Goal: Task Accomplishment & Management: Manage account settings

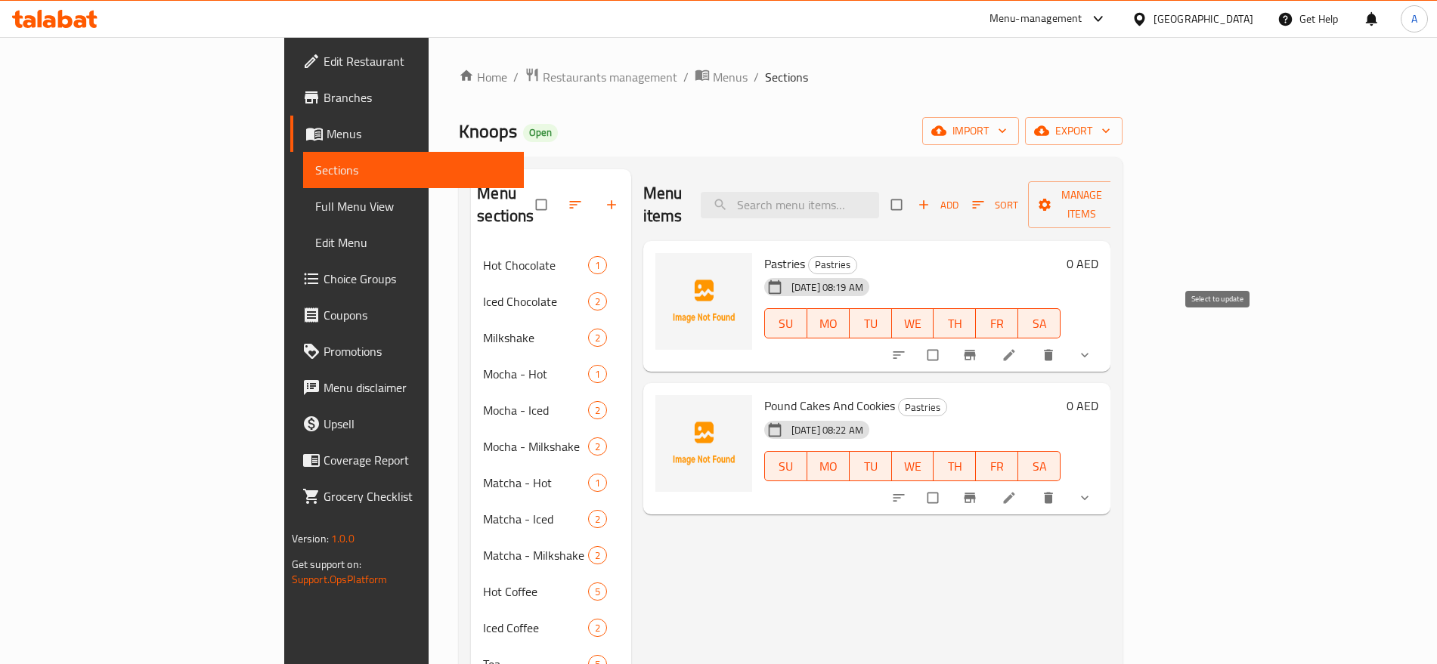
click at [950, 341] on input "checkbox" at bounding box center [934, 355] width 32 height 29
checkbox input "true"
click at [950, 484] on input "checkbox" at bounding box center [934, 498] width 32 height 29
checkbox input "true"
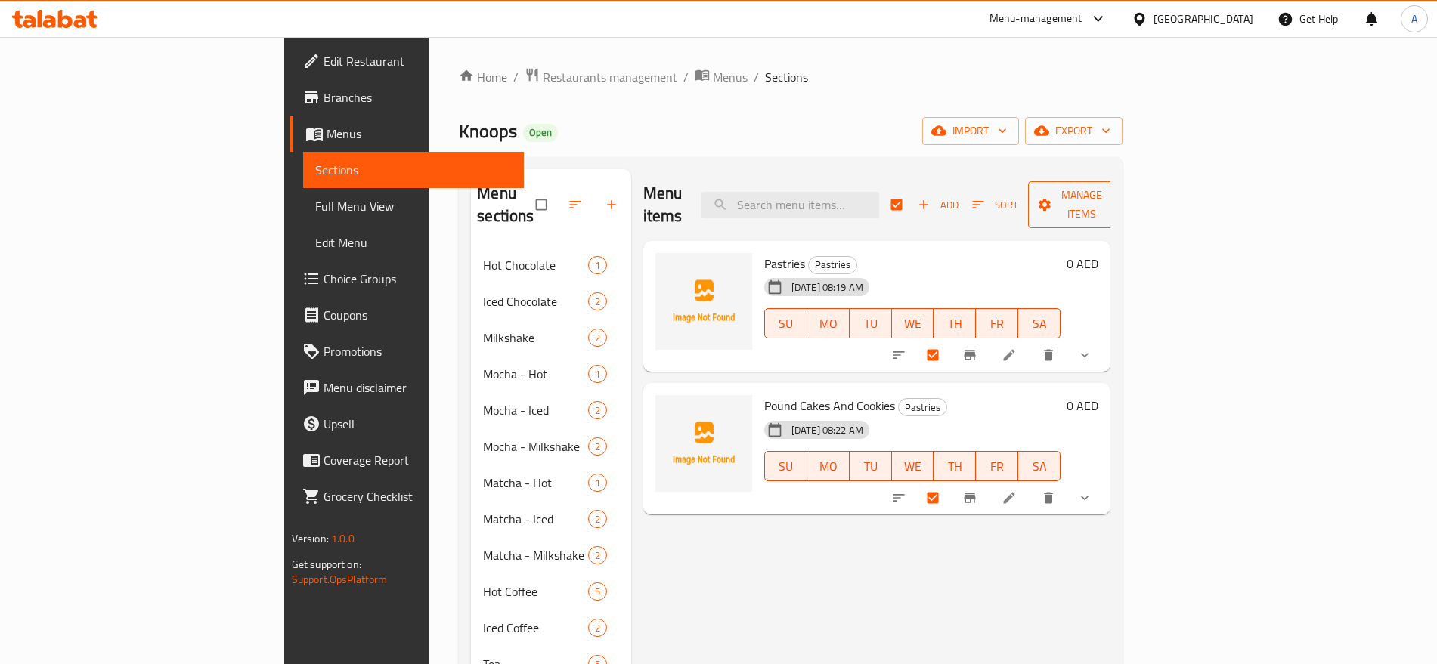
click at [1123, 201] on span "Manage items" at bounding box center [1081, 205] width 83 height 38
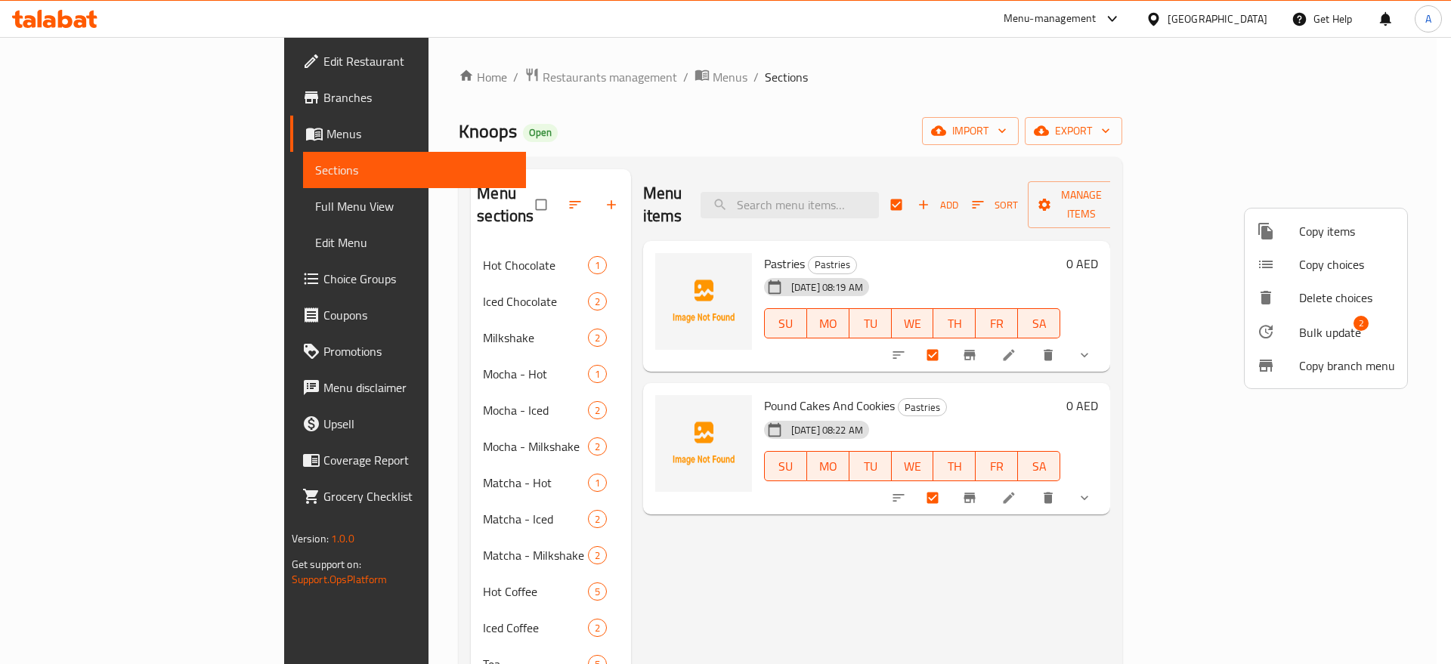
click at [919, 129] on div at bounding box center [725, 332] width 1451 height 664
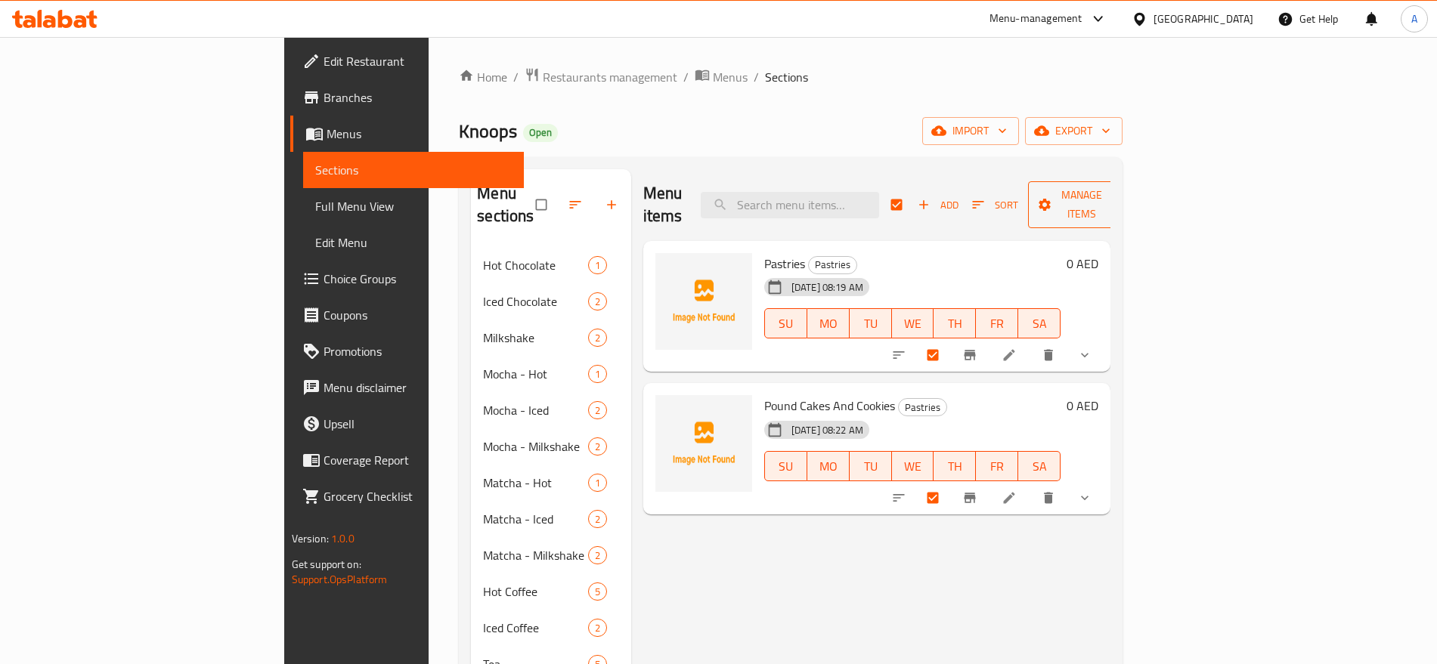
click at [1123, 195] on span "Manage items" at bounding box center [1081, 205] width 83 height 38
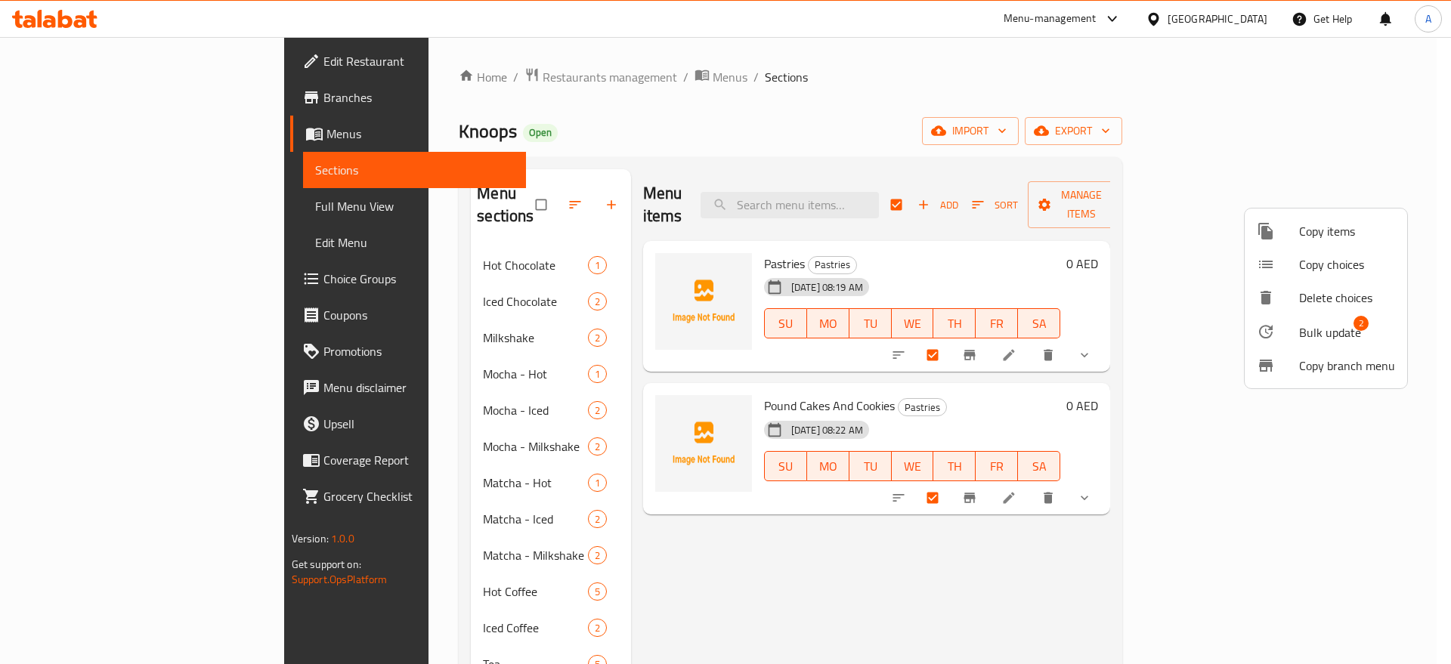
click at [1305, 336] on span "Bulk update" at bounding box center [1330, 332] width 62 height 18
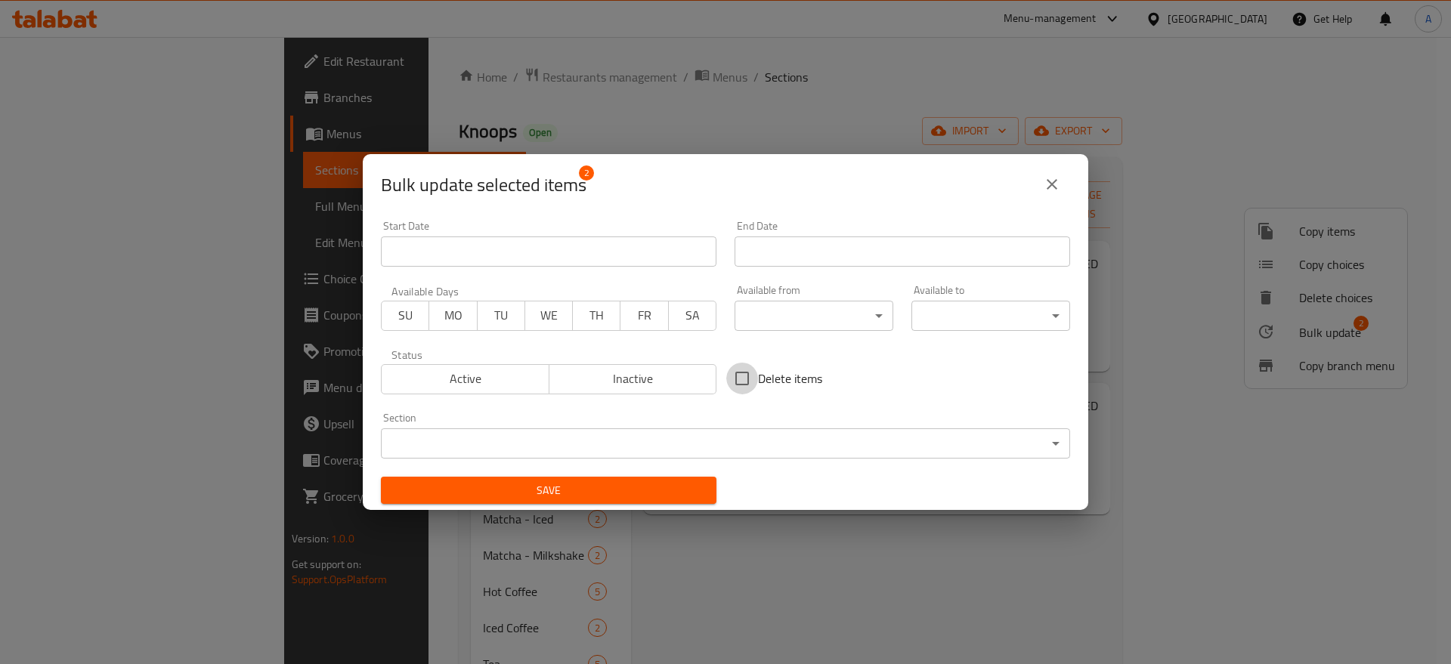
click at [738, 379] on input "Delete items" at bounding box center [742, 379] width 32 height 32
checkbox input "true"
click at [678, 494] on span "Save" at bounding box center [548, 490] width 311 height 19
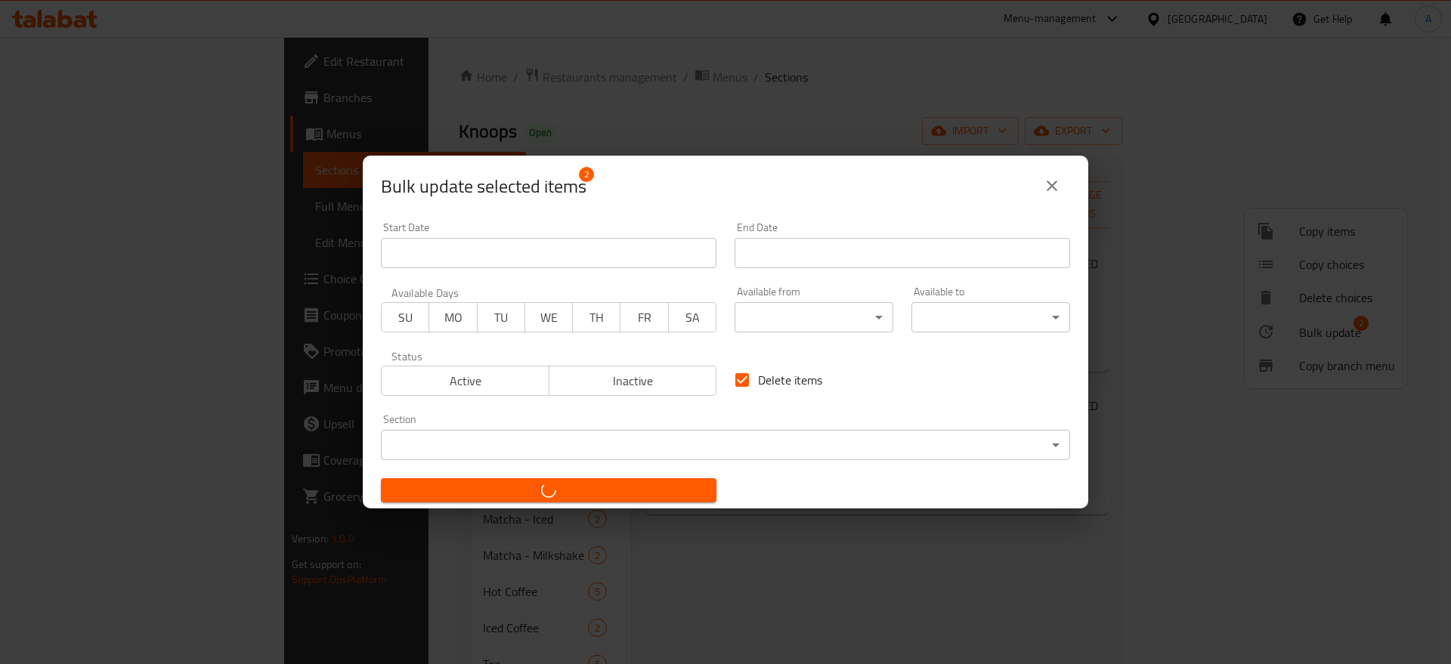
checkbox input "false"
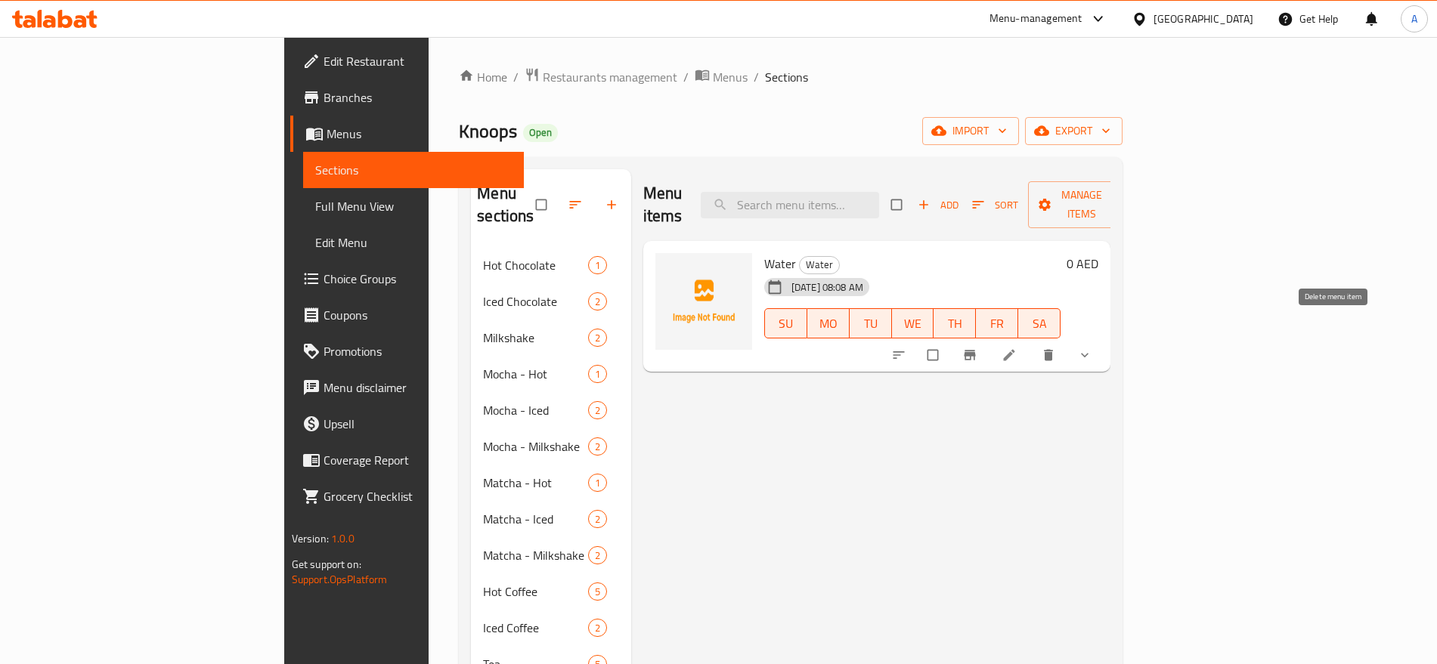
click at [1056, 348] on icon "delete" at bounding box center [1048, 355] width 15 height 15
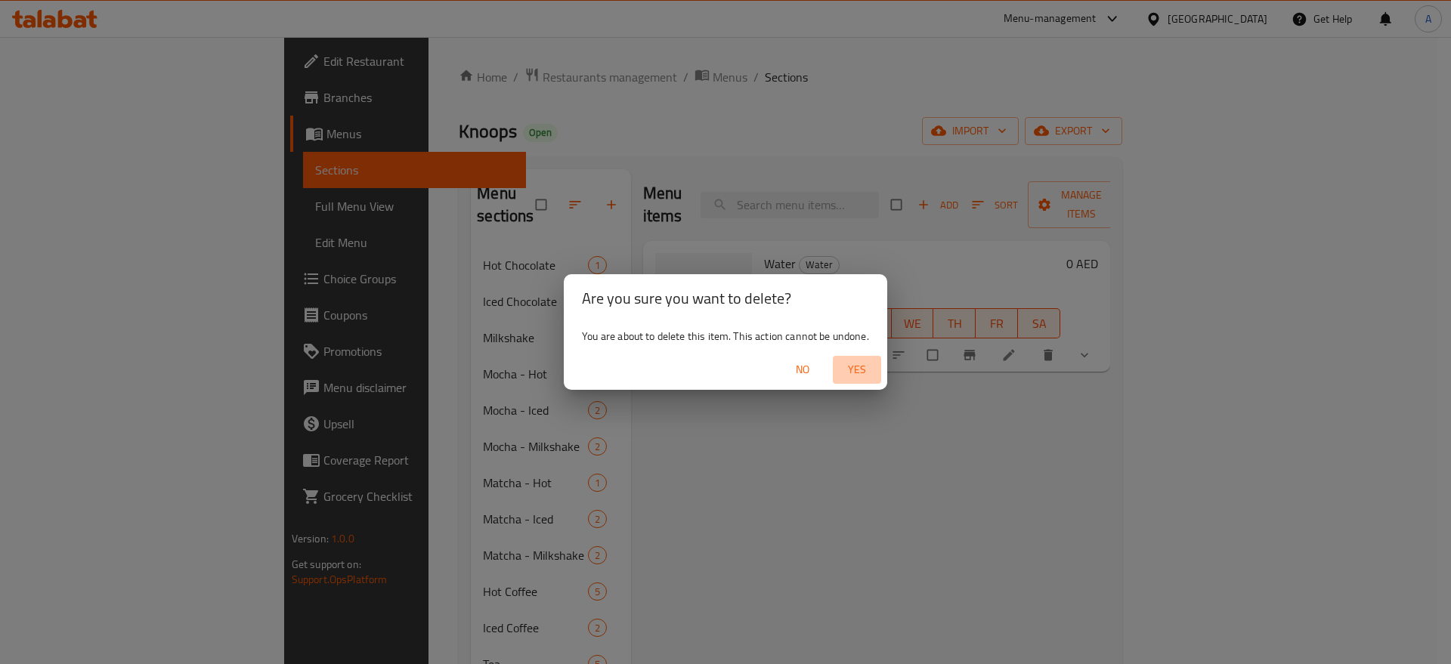
click at [849, 366] on span "Yes" at bounding box center [857, 370] width 36 height 19
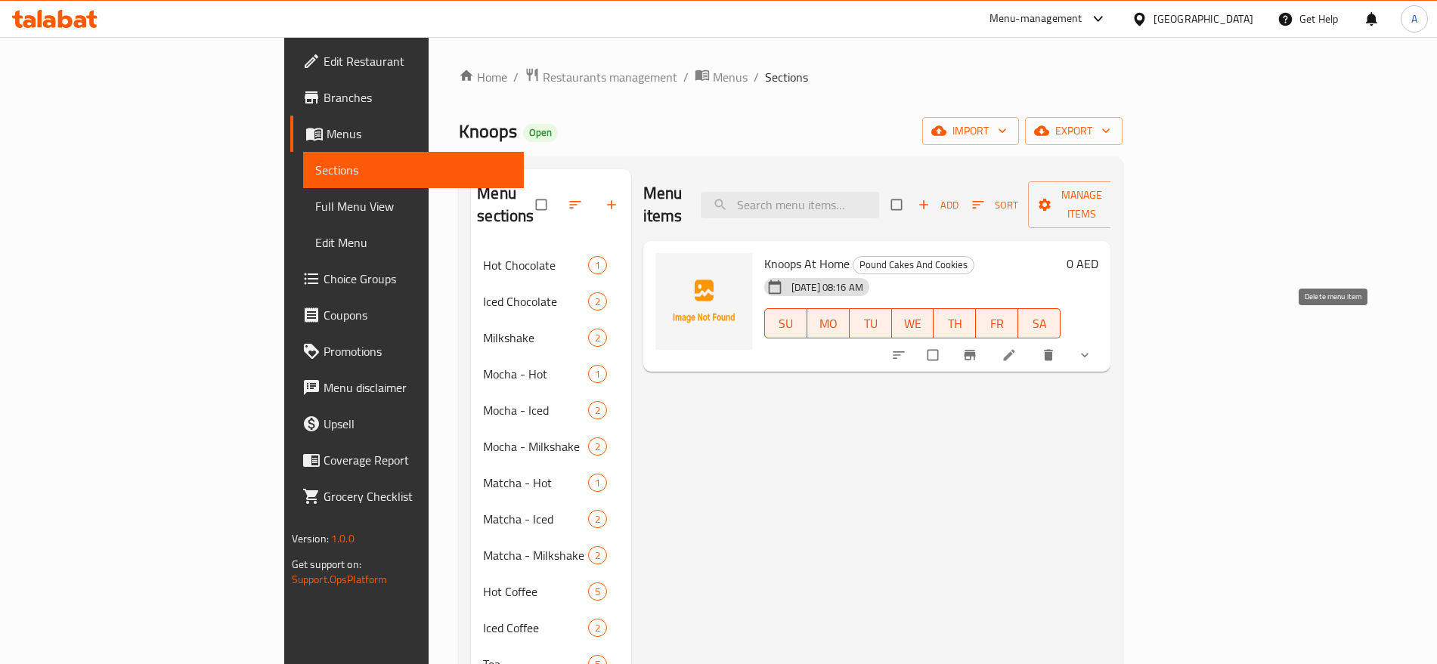
click at [1053, 350] on icon "delete" at bounding box center [1048, 355] width 9 height 11
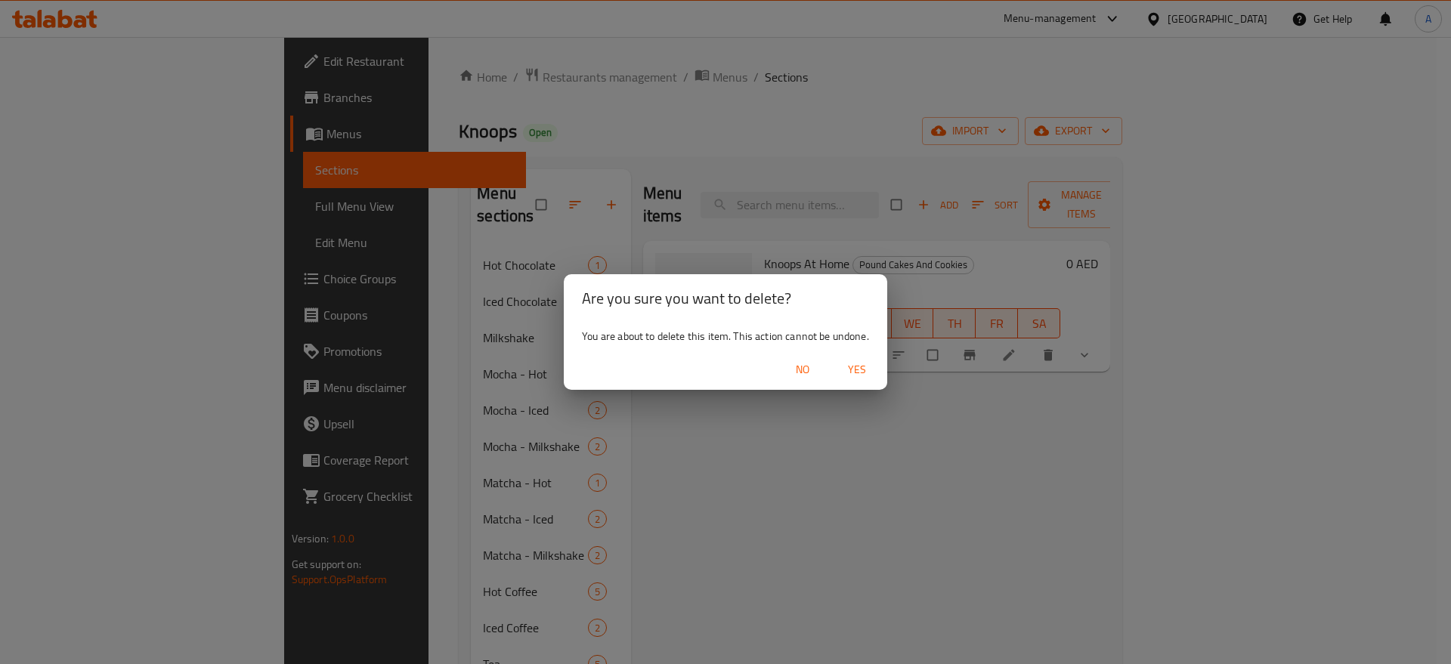
click at [853, 376] on span "Yes" at bounding box center [857, 370] width 36 height 19
